Goal: Navigation & Orientation: Find specific page/section

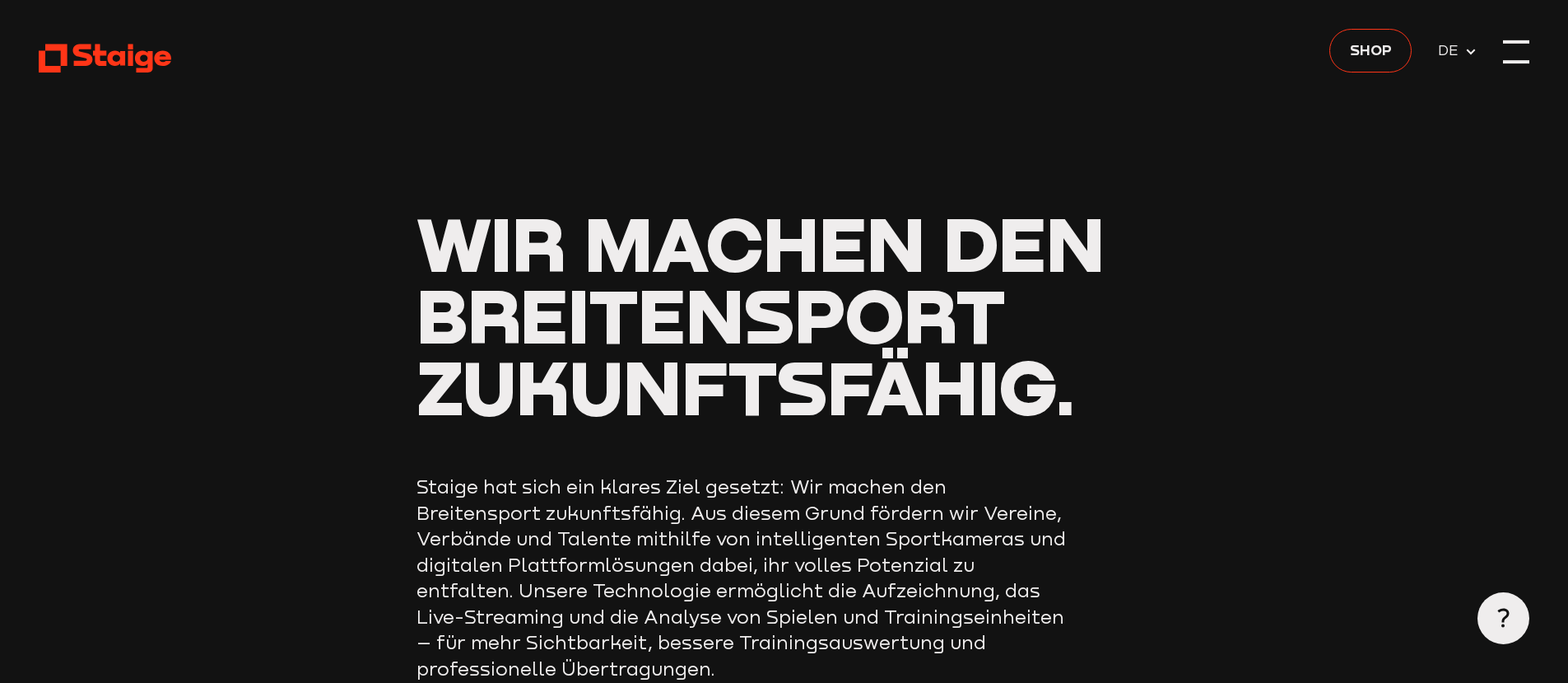
click at [1516, 55] on div at bounding box center [1516, 52] width 26 height 26
click at [1517, 65] on header "Wir machen den Breitensport zukunftsfähig. Staige hat sich ein klares Ziel gese…" at bounding box center [784, 440] width 1490 height 881
click at [1517, 54] on div at bounding box center [1516, 52] width 26 height 26
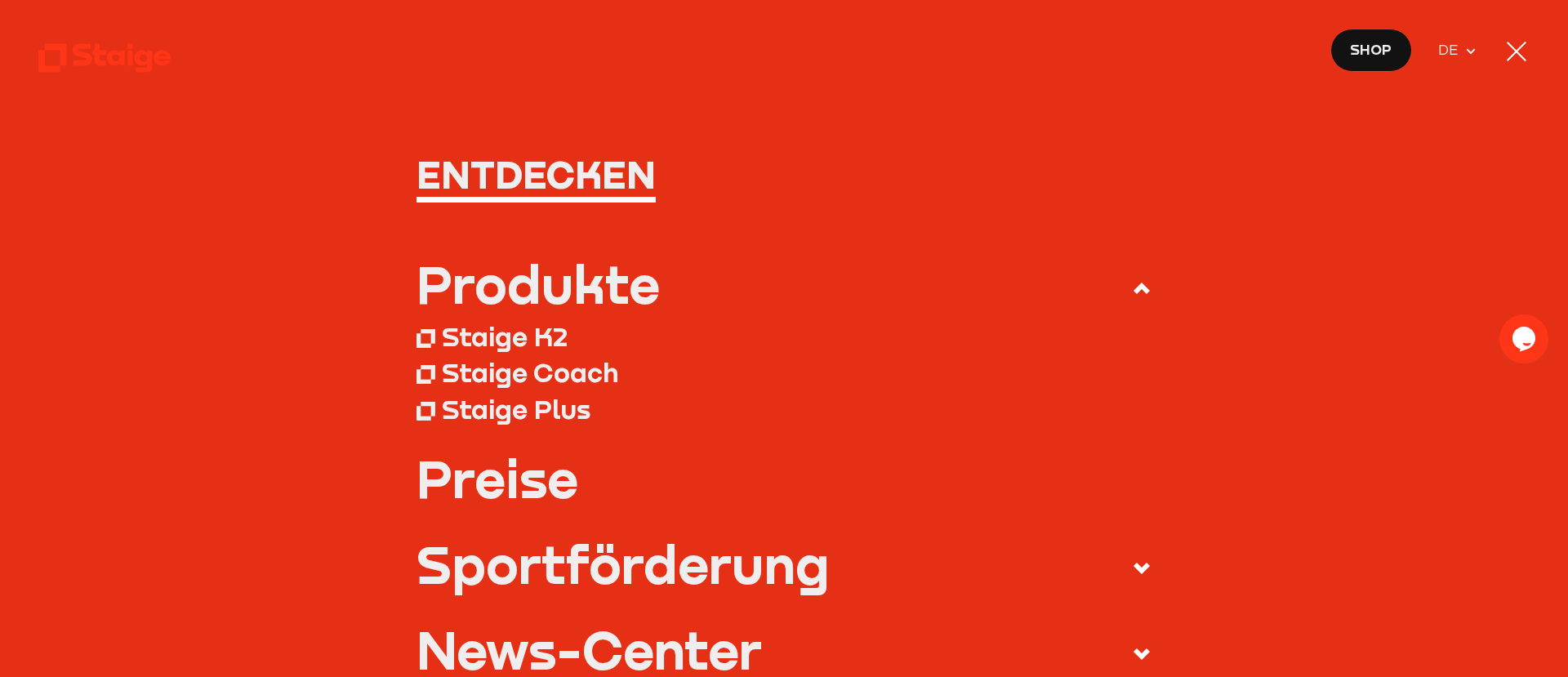
click at [523, 290] on div "Produkte" at bounding box center [538, 284] width 244 height 51
click at [0, 0] on input "Produkte" at bounding box center [0, 0] width 0 height 0
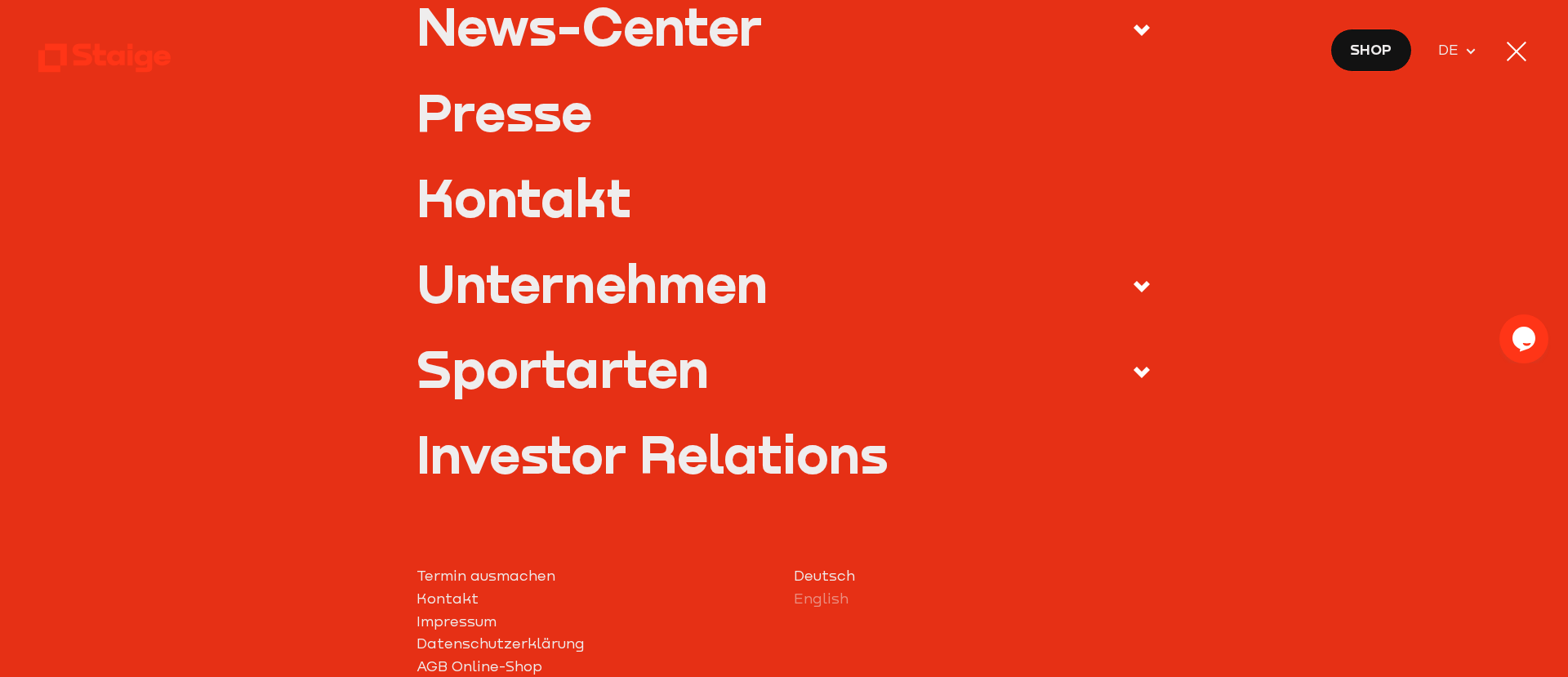
scroll to position [640, 0]
